Goal: Obtain resource: Obtain resource

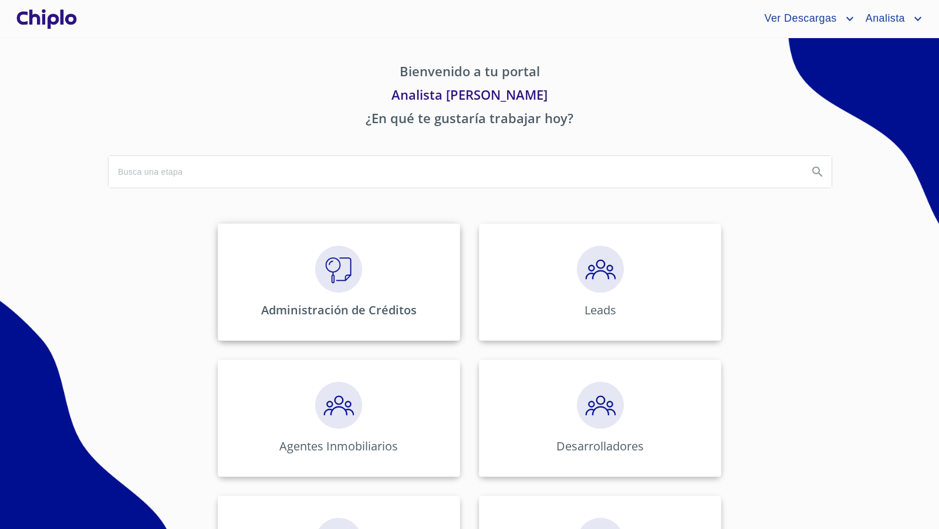
click at [351, 274] on img at bounding box center [338, 269] width 47 height 47
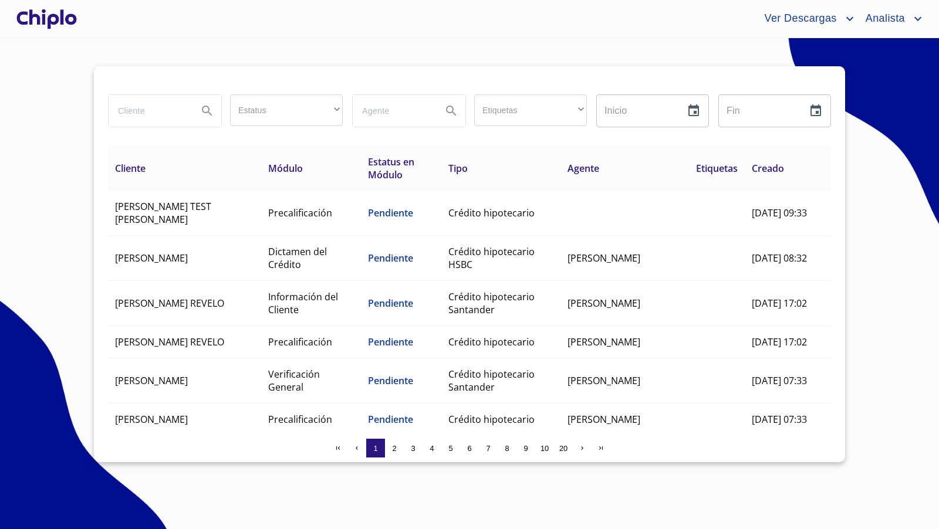
click at [144, 111] on input "search" at bounding box center [149, 111] width 80 height 32
type input "[PERSON_NAME]"
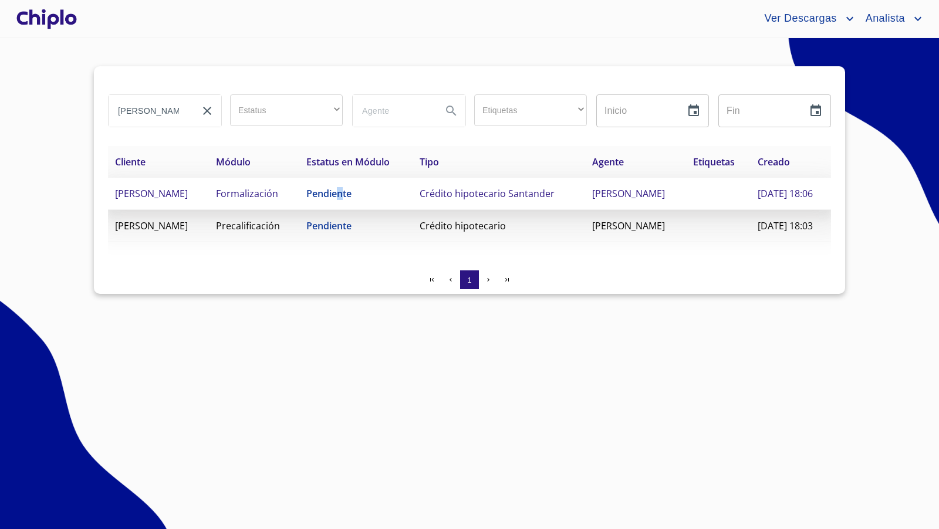
click at [351, 200] on span "Pendiente" at bounding box center [328, 193] width 45 height 13
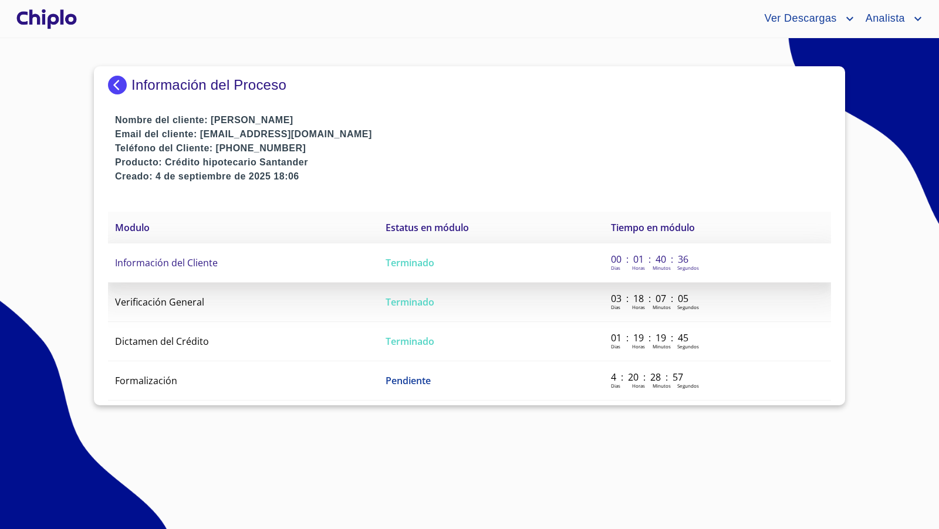
click at [172, 262] on span "Información del Cliente" at bounding box center [166, 262] width 103 height 13
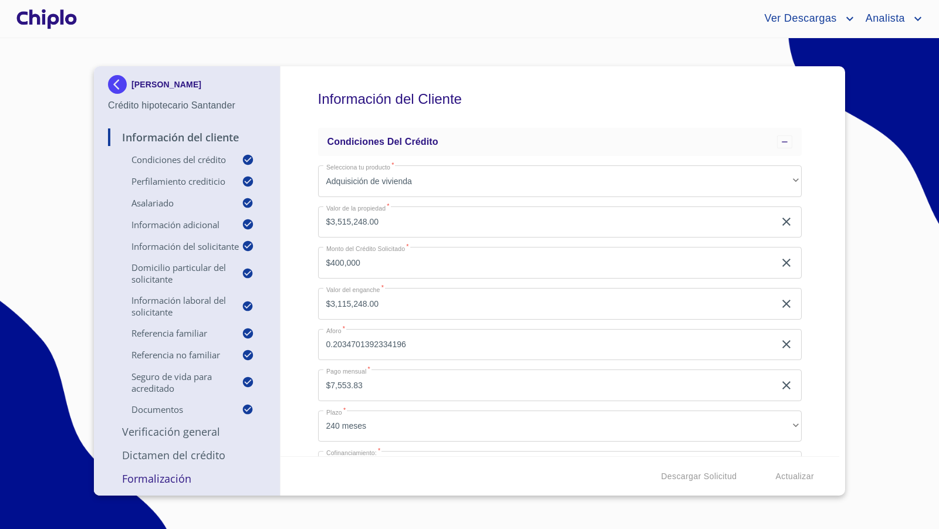
click at [160, 483] on p "Formalización" at bounding box center [187, 479] width 158 height 14
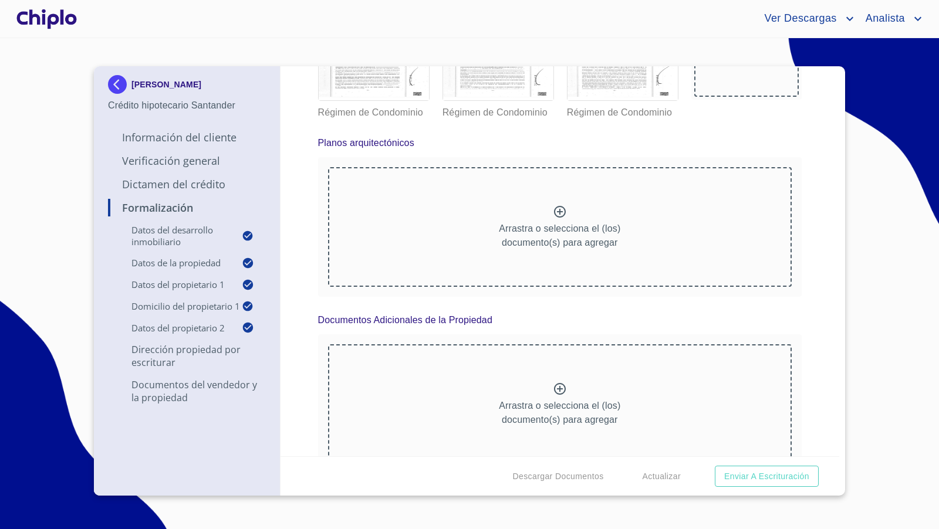
scroll to position [8111, 0]
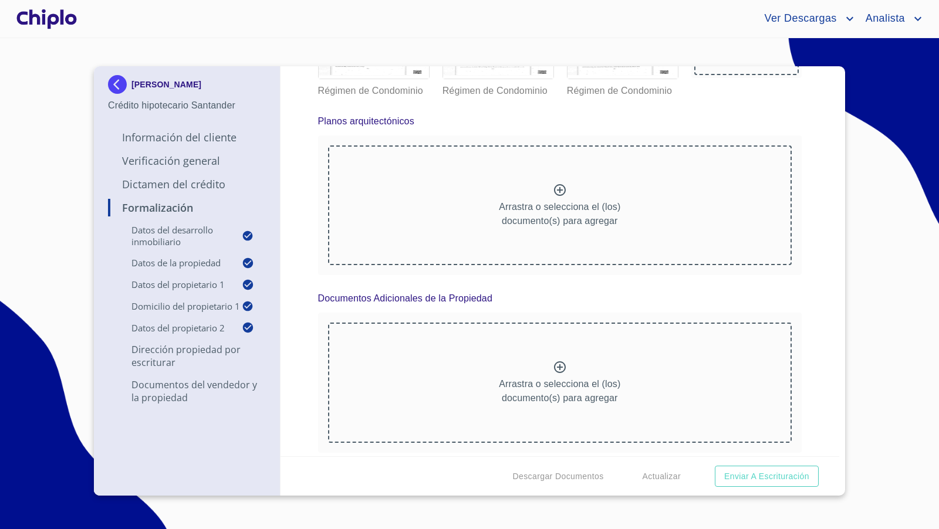
click at [65, 18] on div at bounding box center [46, 19] width 65 height 38
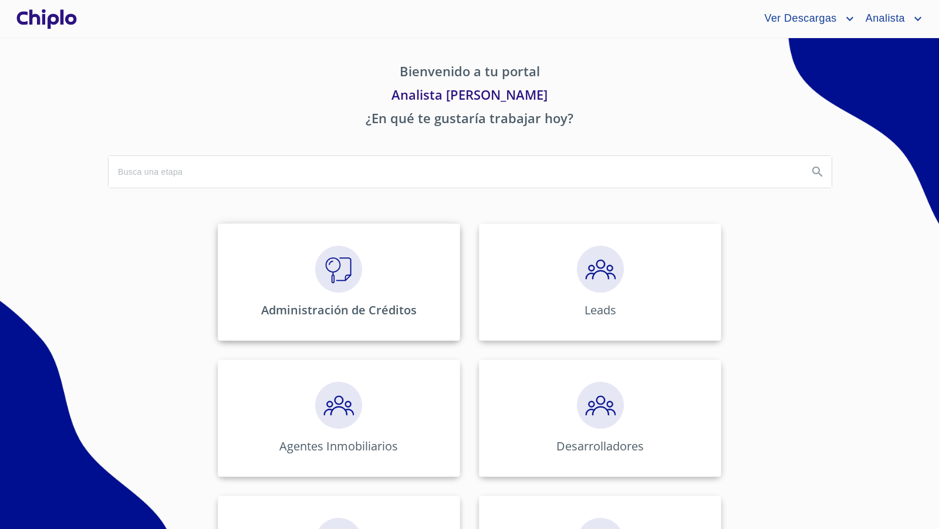
click at [353, 278] on img at bounding box center [338, 269] width 47 height 47
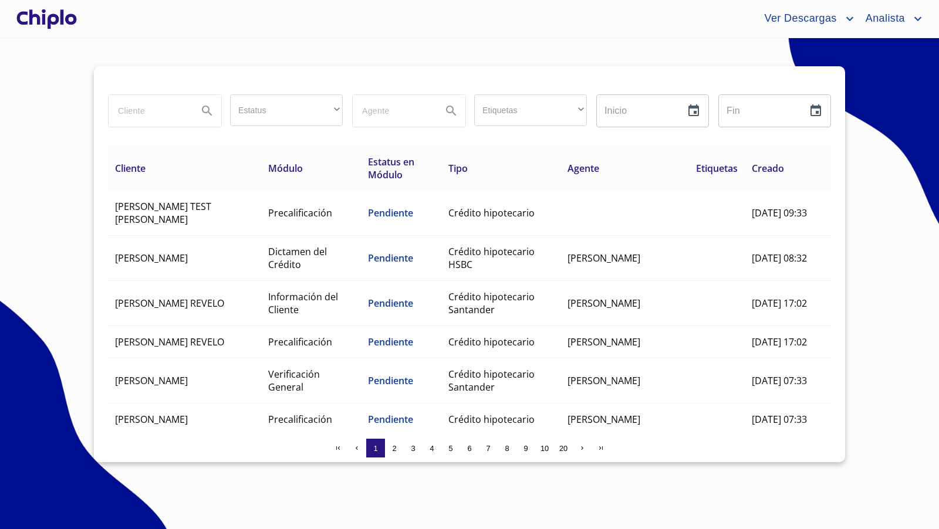
click at [153, 109] on input "search" at bounding box center [149, 111] width 80 height 32
type input "anguis"
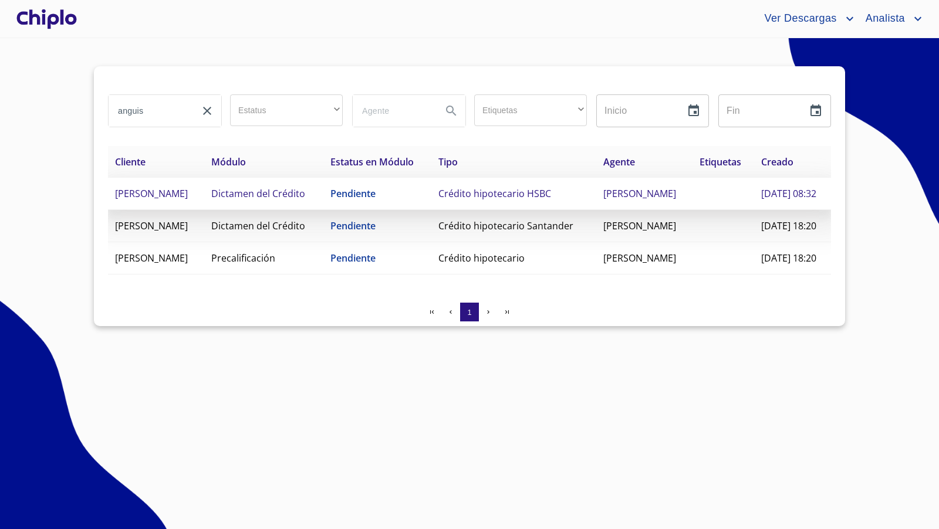
click at [204, 201] on td "[PERSON_NAME]" at bounding box center [156, 194] width 96 height 32
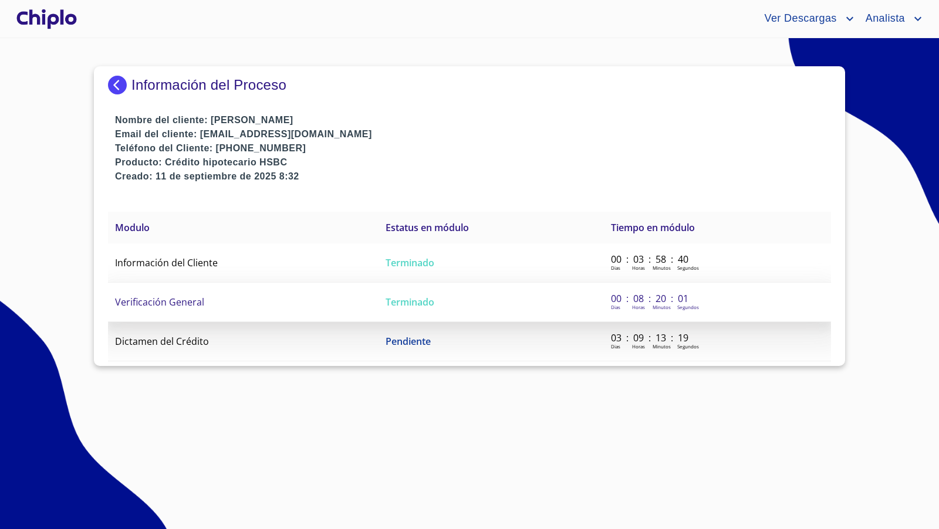
click at [168, 301] on span "Verificación General" at bounding box center [159, 302] width 89 height 13
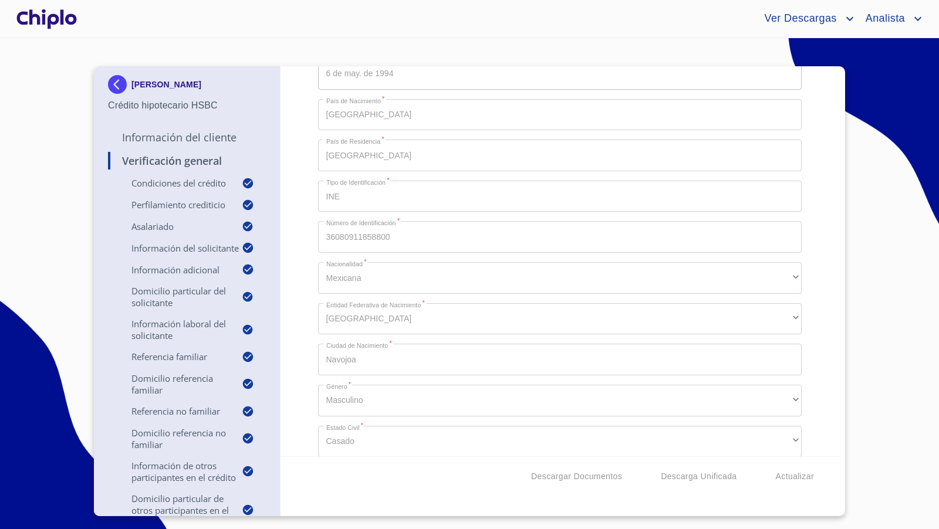
scroll to position [1147, 0]
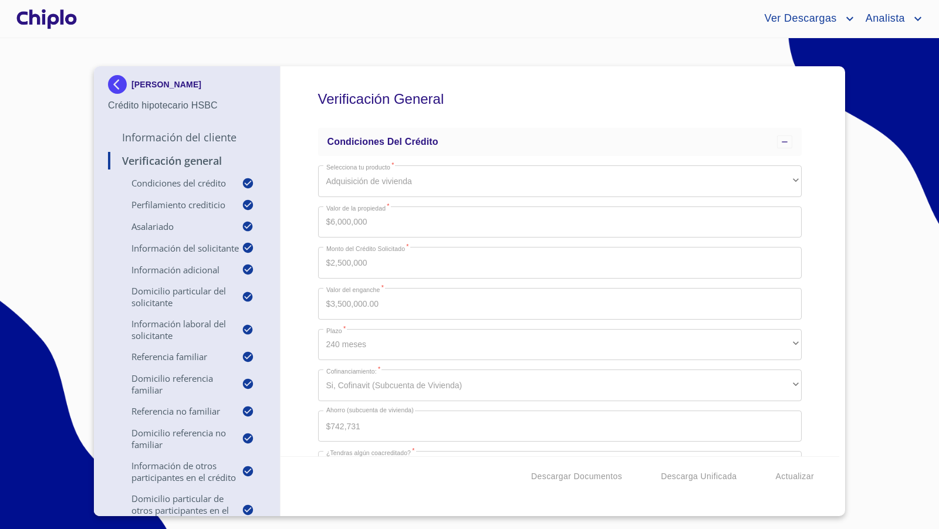
scroll to position [1147, 0]
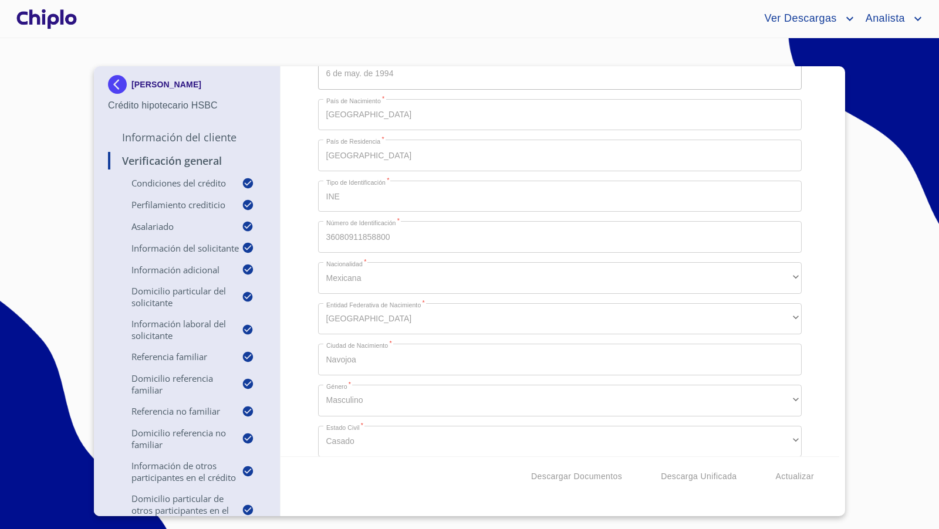
click at [301, 185] on div "Verificación General Condiciones del Crédito Selecciona tu producto   * Adquisi…" at bounding box center [559, 261] width 559 height 390
click at [316, 239] on div "Verificación General Condiciones del Crédito Selecciona tu producto   * Adquisi…" at bounding box center [559, 261] width 559 height 390
click at [295, 308] on div "Verificación General Condiciones del Crédito Selecciona tu producto   * Adquisi…" at bounding box center [559, 261] width 559 height 390
click at [314, 273] on div "Verificación General Condiciones del Crédito Selecciona tu producto   * Adquisi…" at bounding box center [559, 261] width 559 height 390
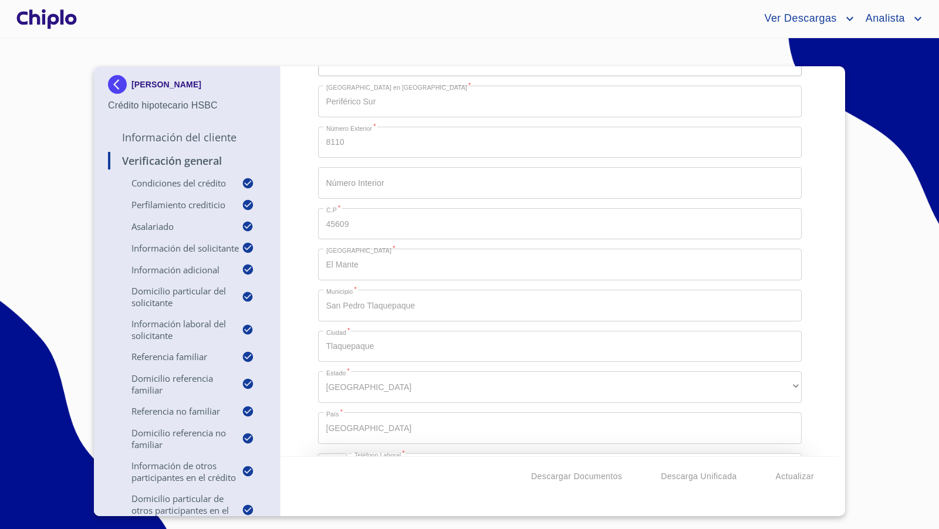
scroll to position [3083, 0]
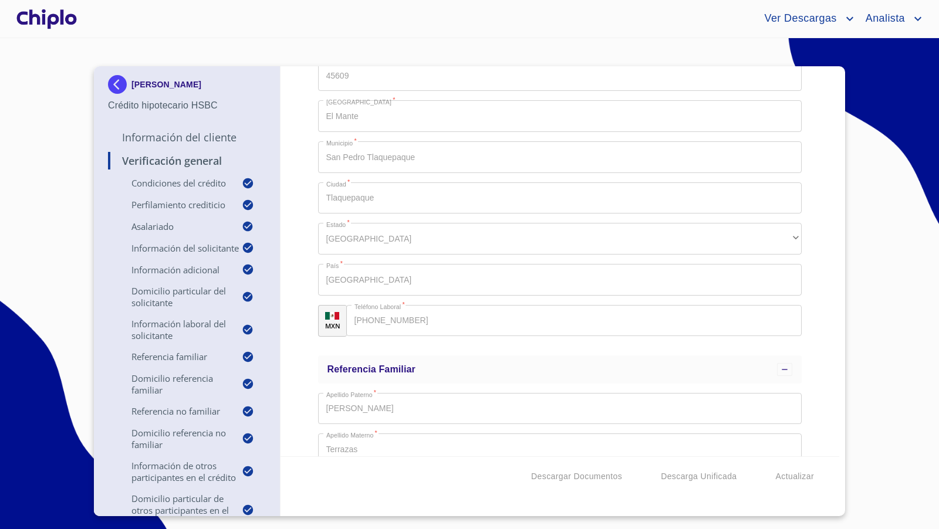
click at [300, 300] on div "Verificación General Condiciones del Crédito Selecciona tu producto   * Adquisi…" at bounding box center [559, 261] width 559 height 390
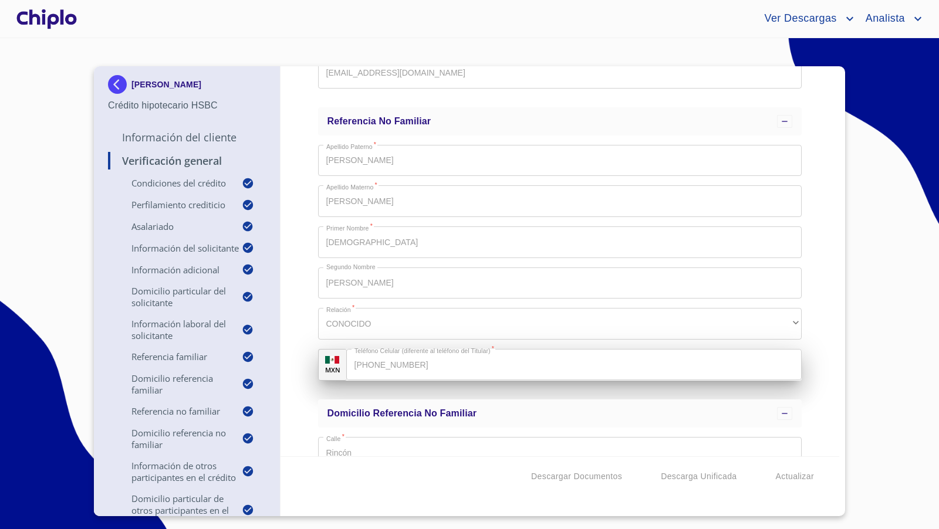
scroll to position [3996, 0]
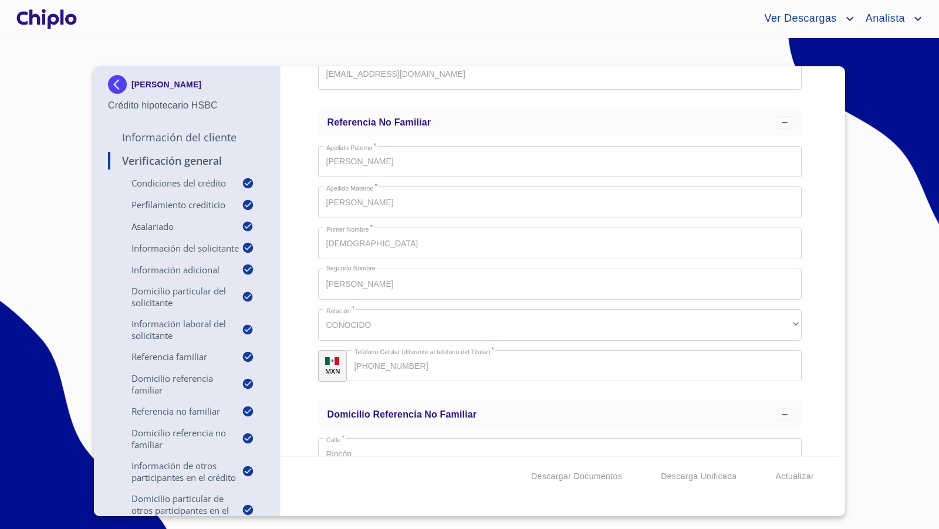
click at [302, 201] on div "Verificación General Condiciones del Crédito Selecciona tu producto   * Adquisi…" at bounding box center [559, 261] width 559 height 390
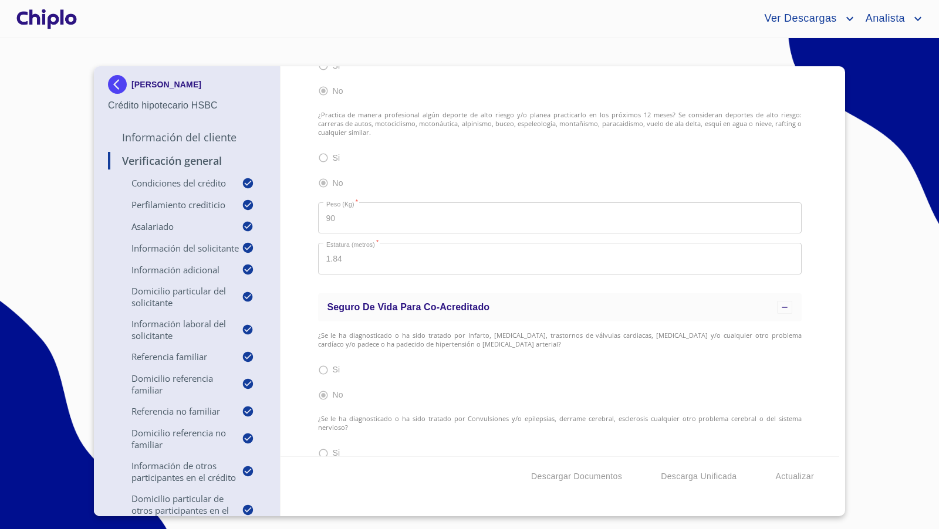
scroll to position [7369, 0]
click at [302, 292] on div "Verificación General Condiciones del Crédito Selecciona tu producto   * Adquisi…" at bounding box center [559, 261] width 559 height 390
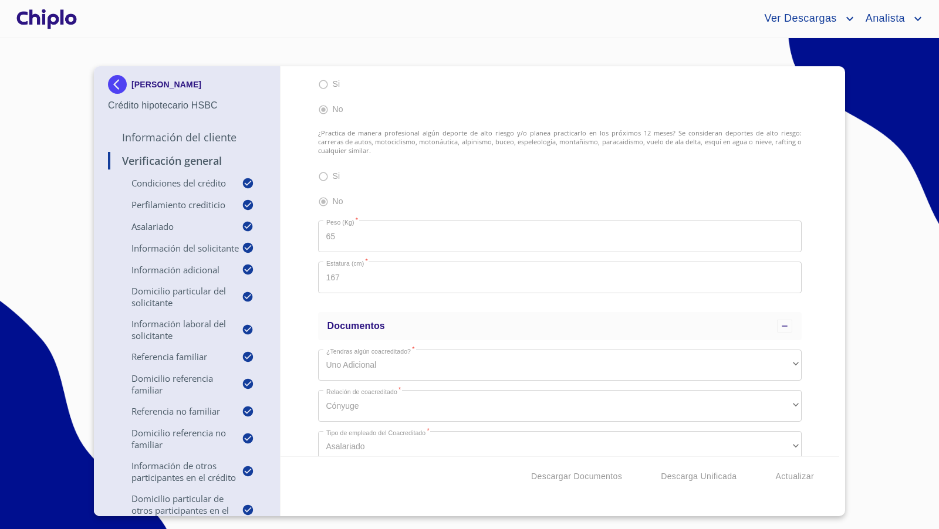
scroll to position [8462, 0]
drag, startPoint x: 821, startPoint y: 292, endPoint x: 831, endPoint y: 254, distance: 39.4
click at [824, 286] on div "Verificación General Condiciones del Crédito Selecciona tu producto   * Adquisi…" at bounding box center [559, 261] width 559 height 390
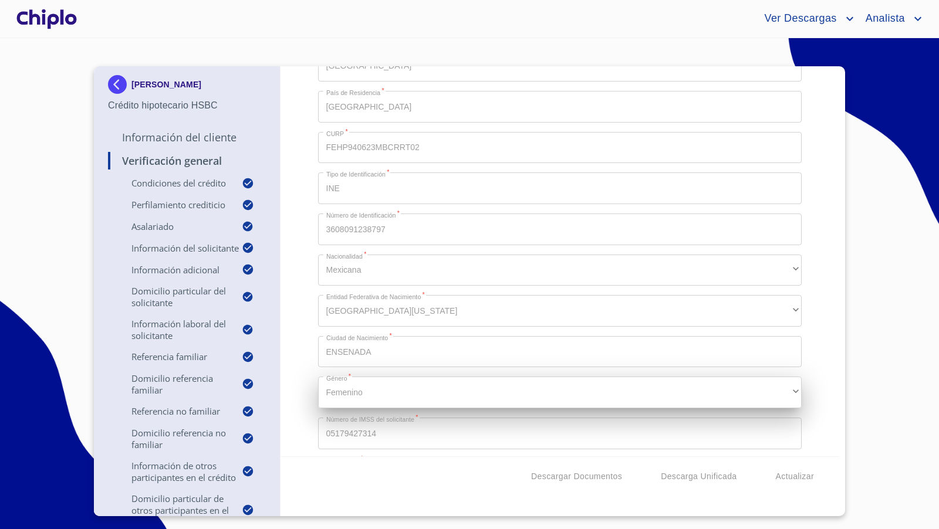
scroll to position [5146, 0]
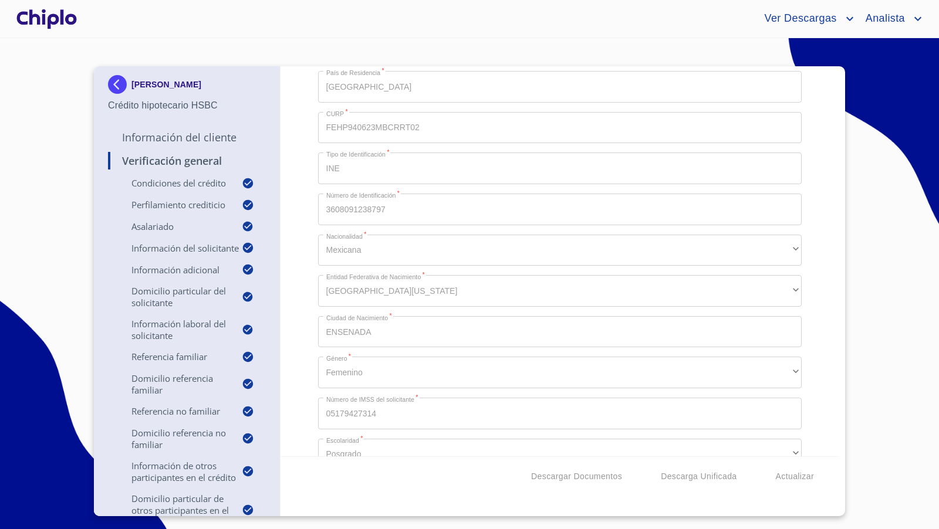
click at [302, 269] on div "Verificación General Condiciones del Crédito Selecciona tu producto   * Adquisi…" at bounding box center [559, 261] width 559 height 390
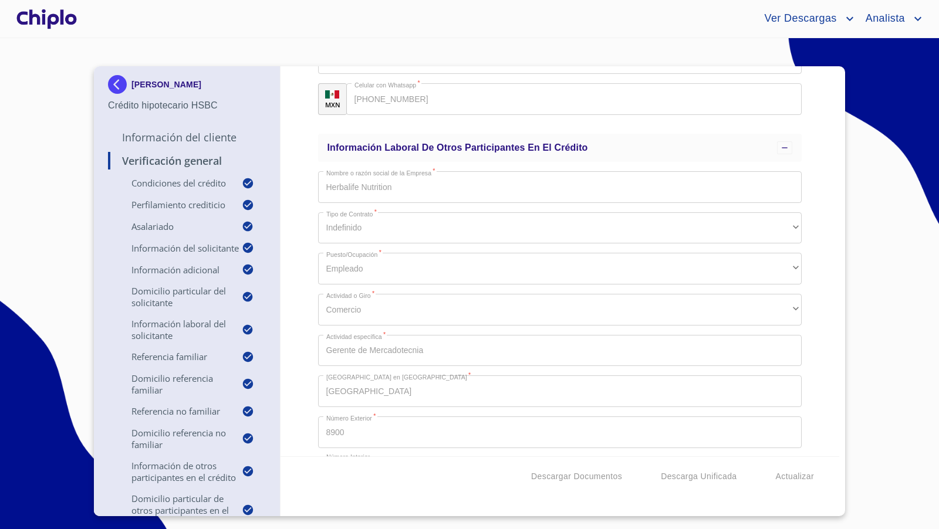
scroll to position [5711, 0]
click at [317, 180] on div "Verificación General Condiciones del Crédito Selecciona tu producto   * Adquisi…" at bounding box center [559, 261] width 559 height 390
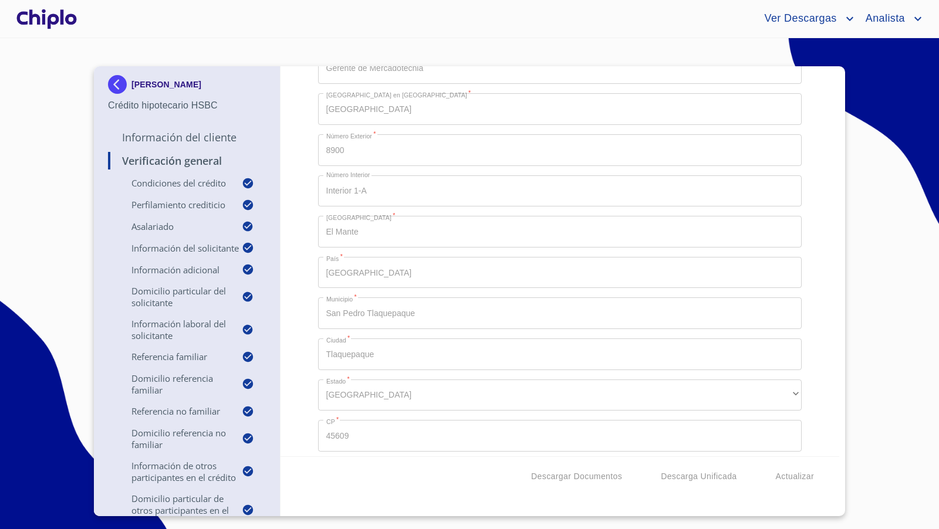
scroll to position [0, 0]
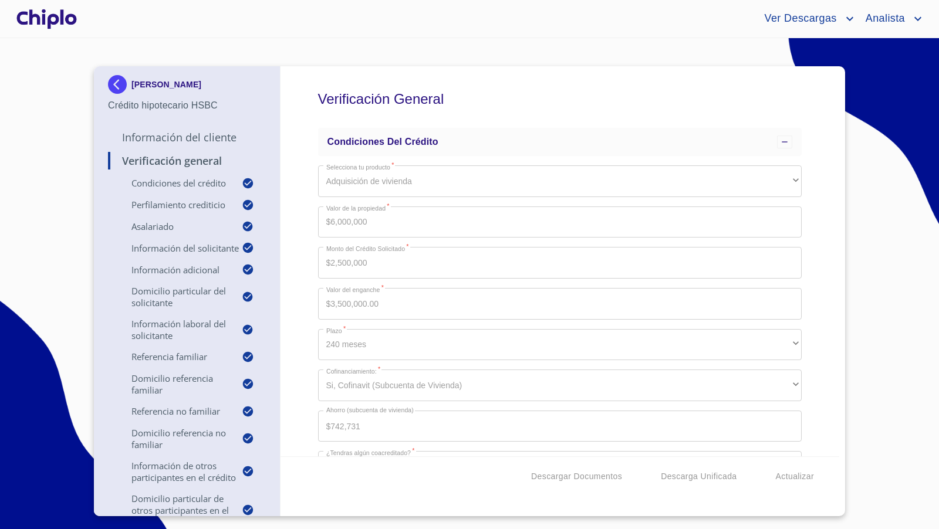
click at [819, 275] on div "Verificación General Condiciones del Crédito Selecciona tu producto   * Adquisi…" at bounding box center [559, 261] width 559 height 390
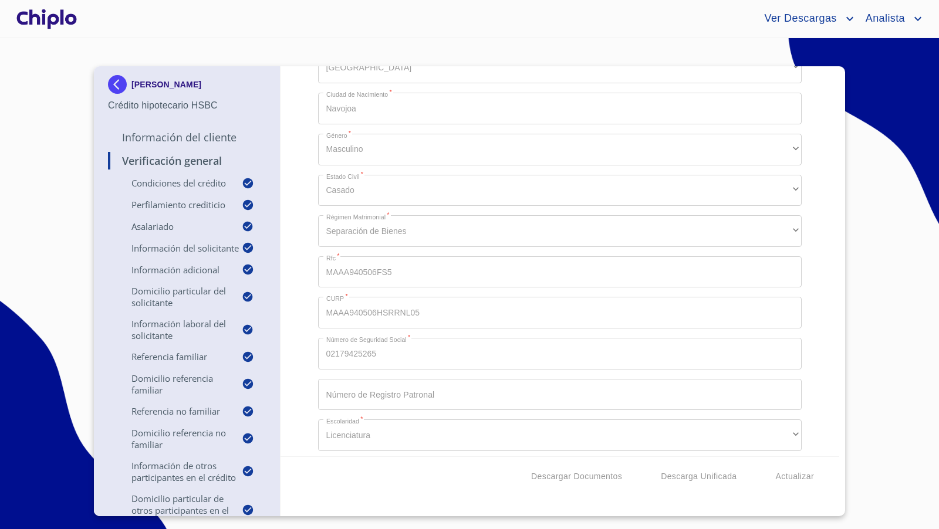
scroll to position [1399, 0]
click at [303, 350] on div "Verificación General Condiciones del Crédito Selecciona tu producto   * Adquisi…" at bounding box center [559, 261] width 559 height 390
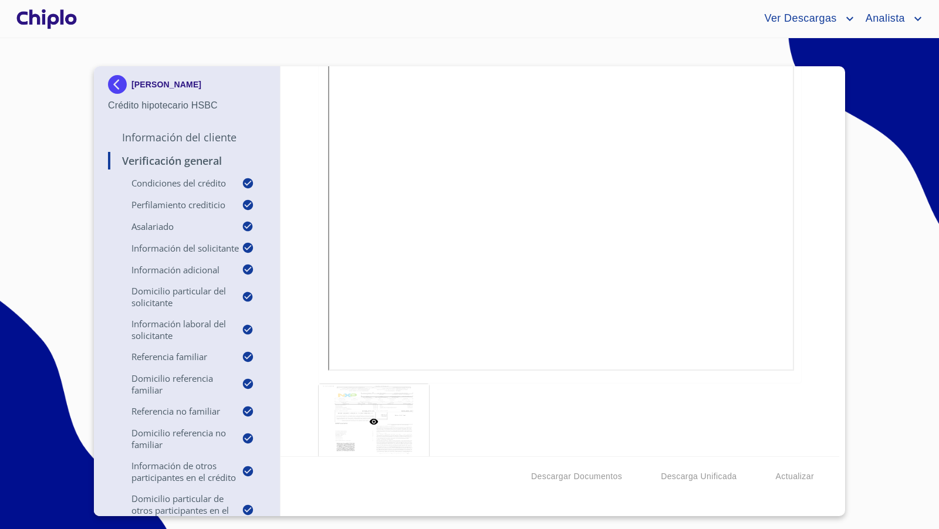
scroll to position [11592, 0]
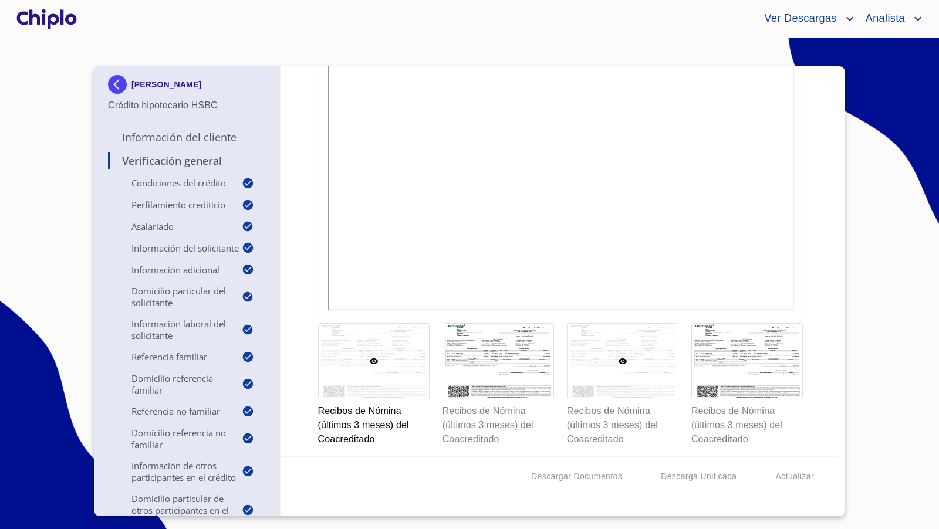
click at [617, 363] on div at bounding box center [622, 361] width 110 height 75
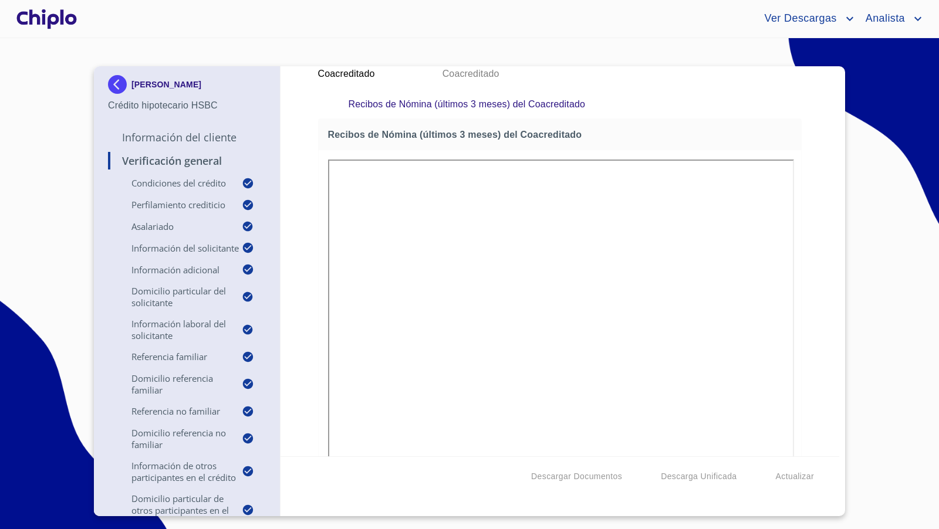
scroll to position [8, 0]
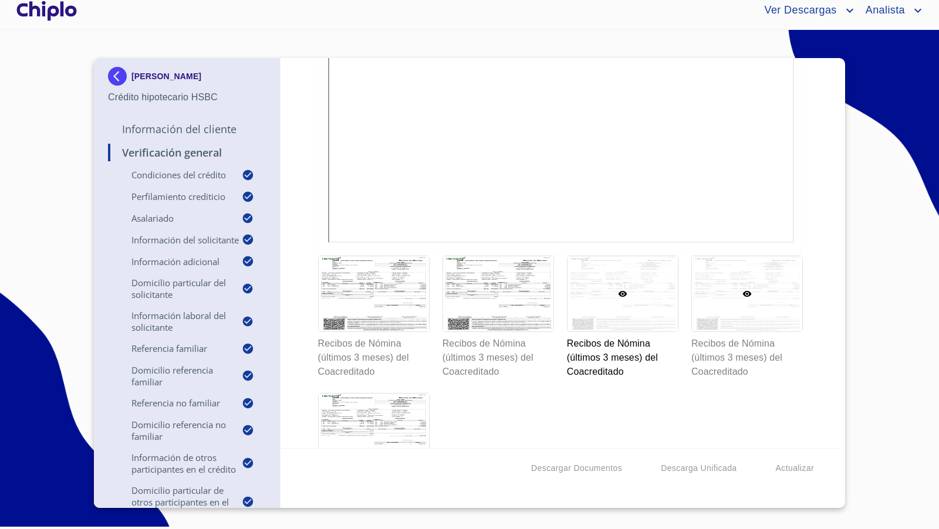
click at [764, 282] on div at bounding box center [747, 293] width 110 height 75
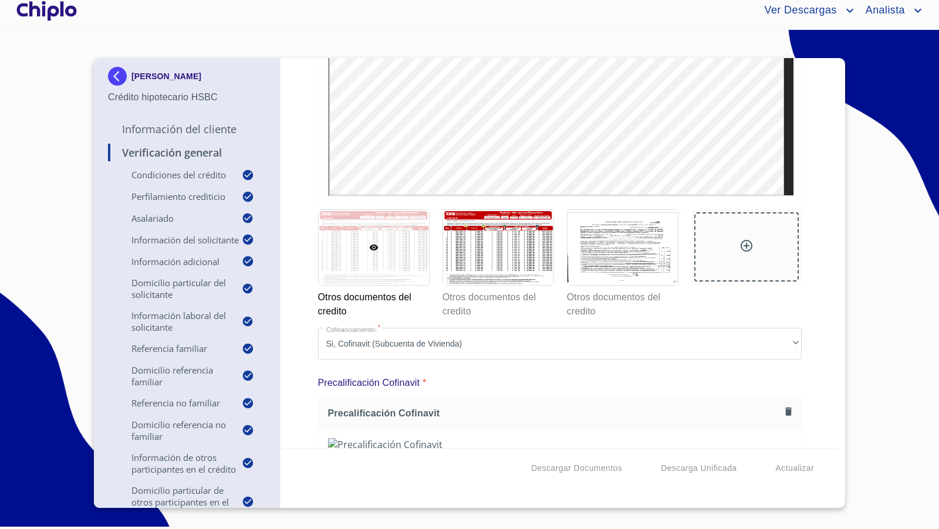
scroll to position [17045, 0]
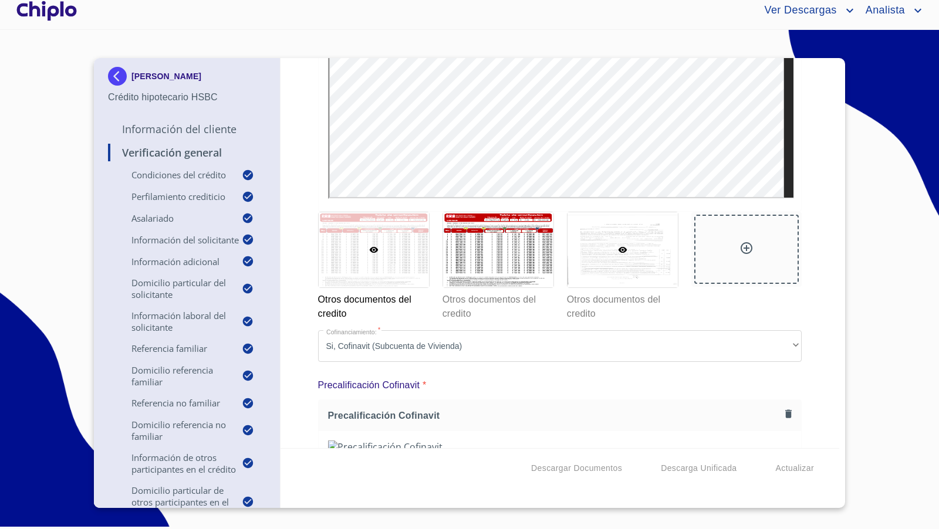
click at [647, 229] on div at bounding box center [622, 249] width 110 height 75
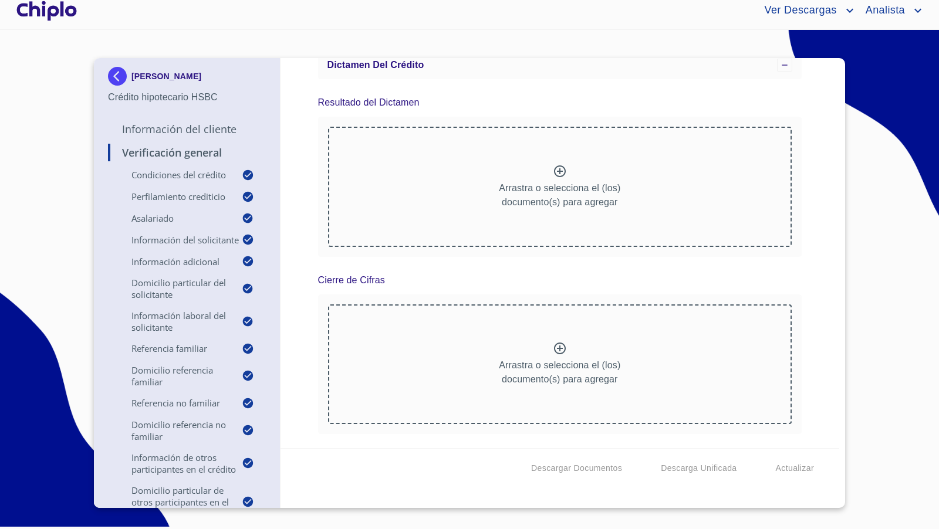
scroll to position [18622, 0]
click at [589, 465] on span "Descargar Documentos" at bounding box center [576, 468] width 91 height 15
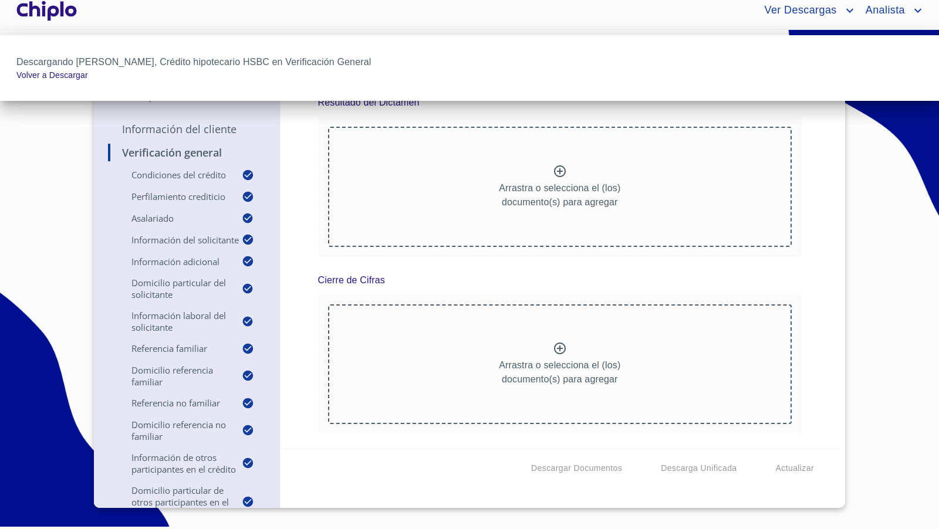
click at [809, 233] on div at bounding box center [469, 264] width 939 height 529
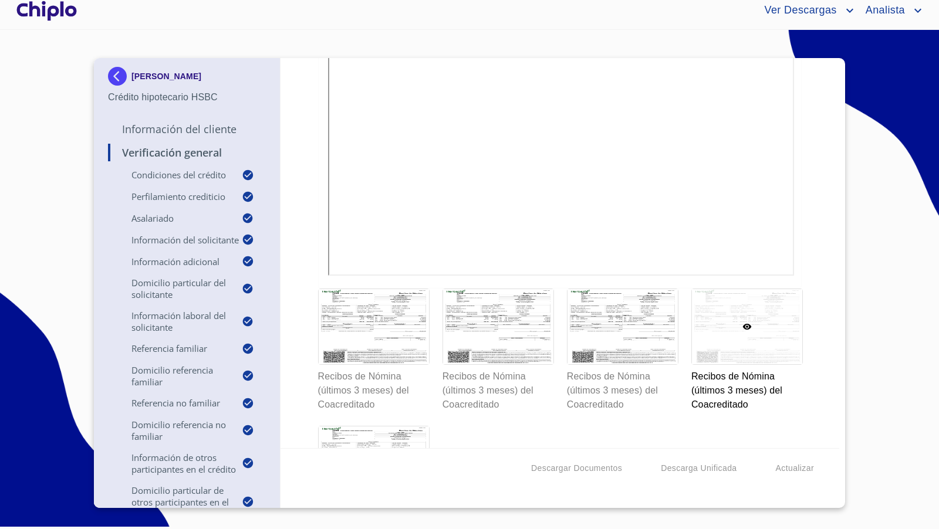
scroll to position [15557, 0]
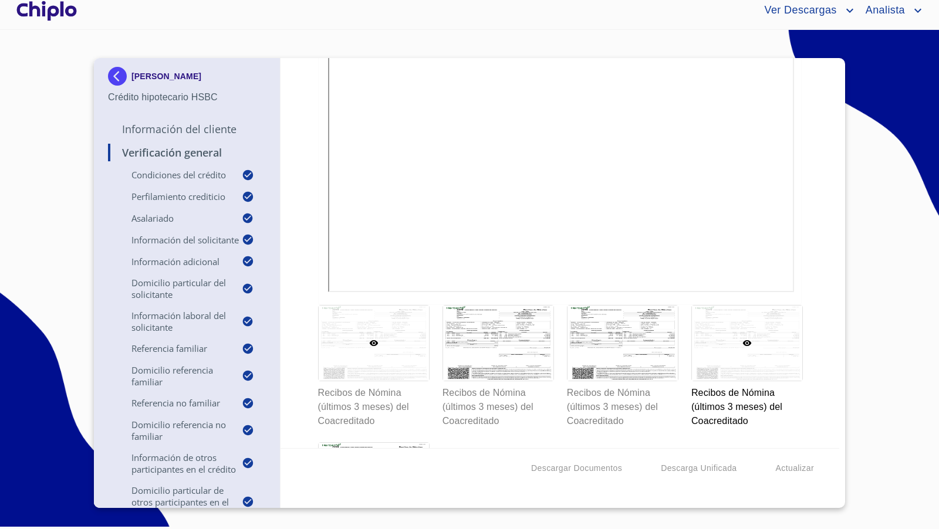
click at [407, 306] on div at bounding box center [374, 343] width 110 height 75
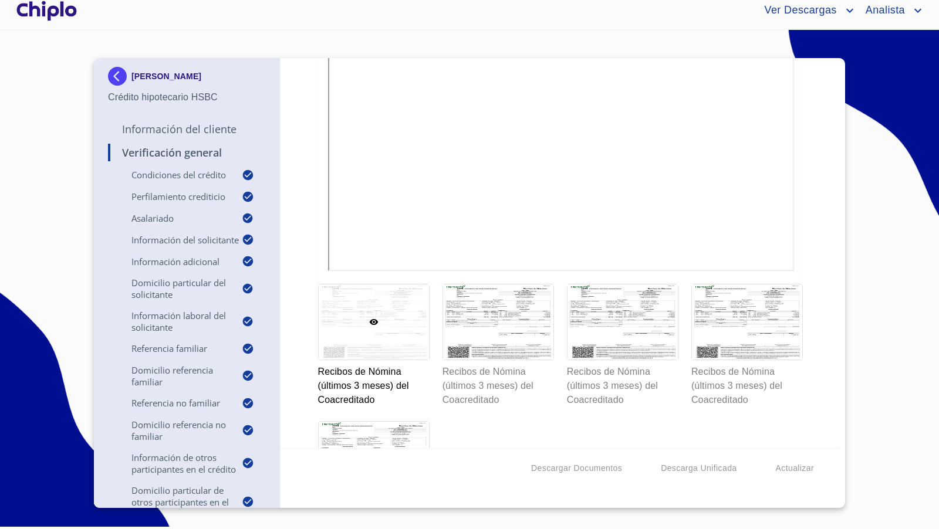
scroll to position [15582, 0]
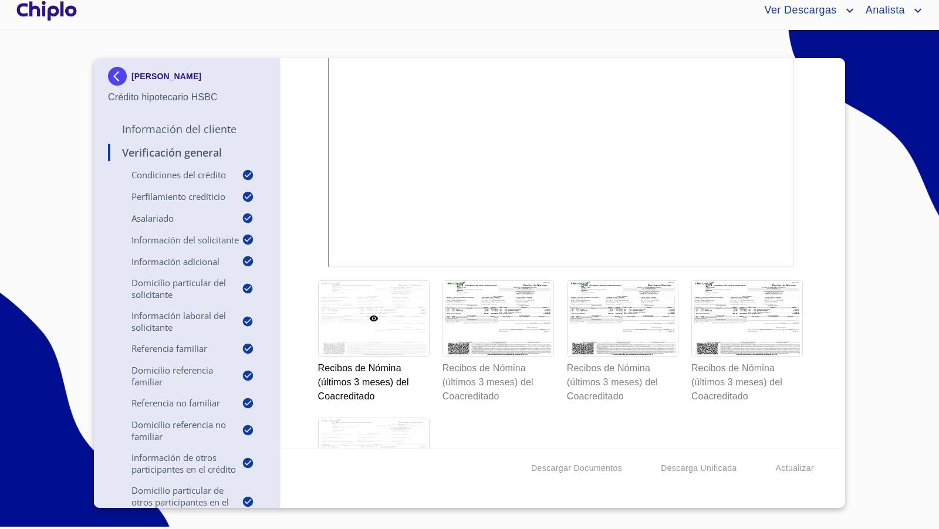
click at [399, 430] on div at bounding box center [374, 455] width 110 height 75
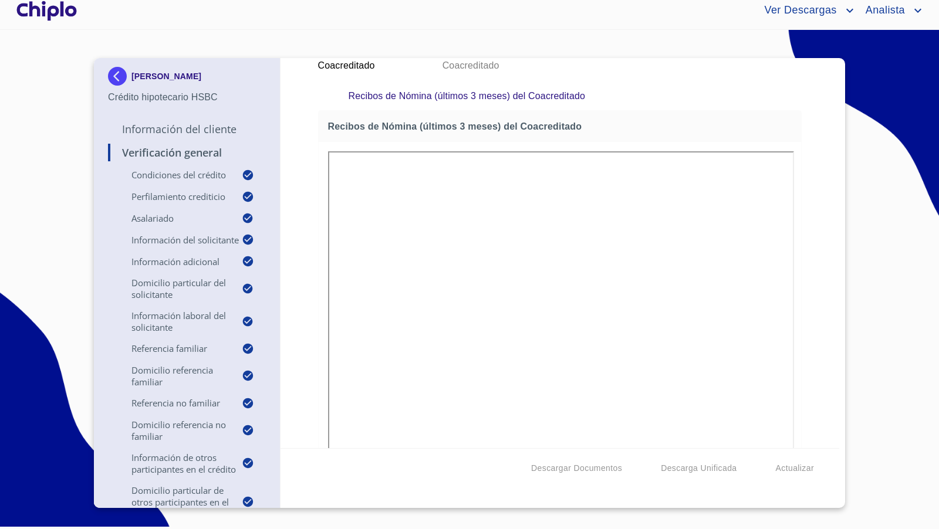
click at [800, 315] on div "Verificación General Condiciones del Crédito Selecciona tu producto   * Adquisi…" at bounding box center [559, 253] width 559 height 390
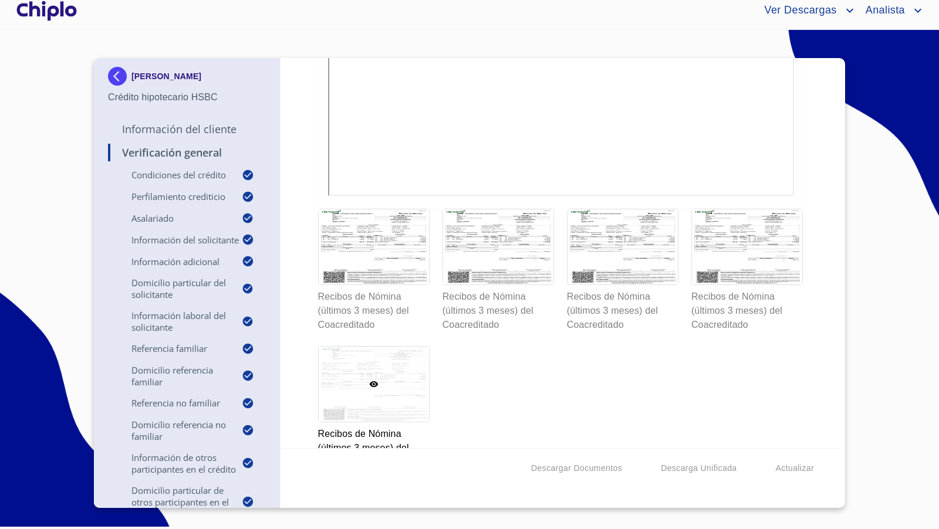
scroll to position [15657, 0]
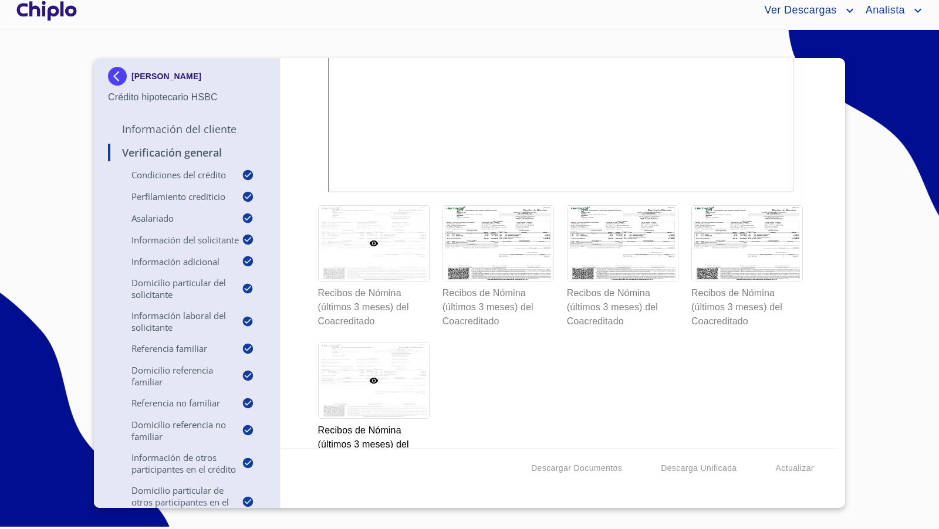
click at [408, 246] on div at bounding box center [374, 243] width 110 height 75
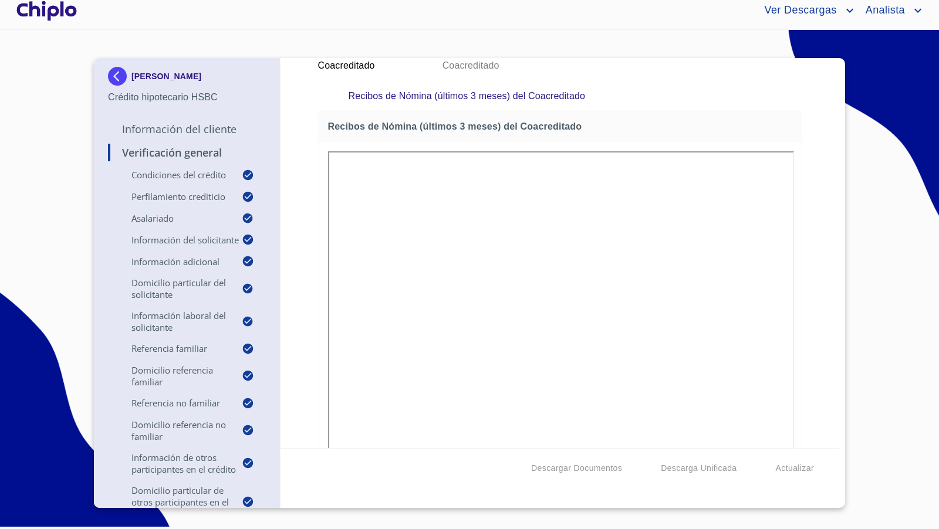
click at [813, 350] on div "Verificación General Condiciones del Crédito Selecciona tu producto   * Adquisi…" at bounding box center [559, 253] width 559 height 390
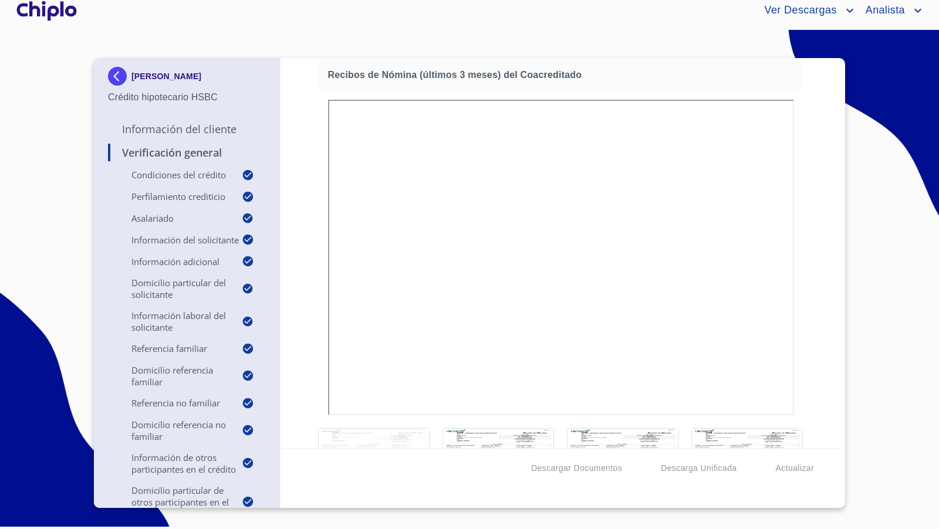
scroll to position [15436, 0]
click at [69, 11] on div at bounding box center [46, 11] width 65 height 38
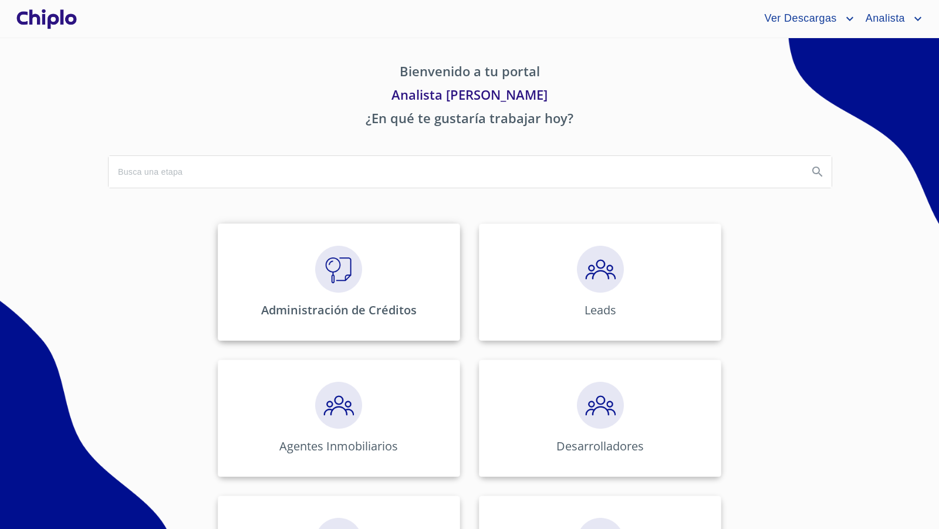
click at [324, 275] on img at bounding box center [338, 269] width 47 height 47
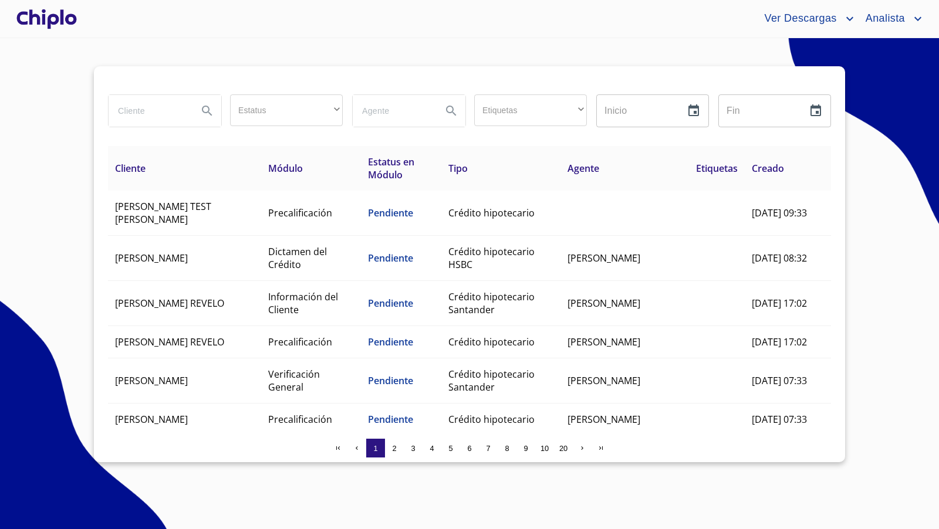
click at [141, 117] on input "search" at bounding box center [149, 111] width 80 height 32
type input "palacios"
